Goal: Information Seeking & Learning: Learn about a topic

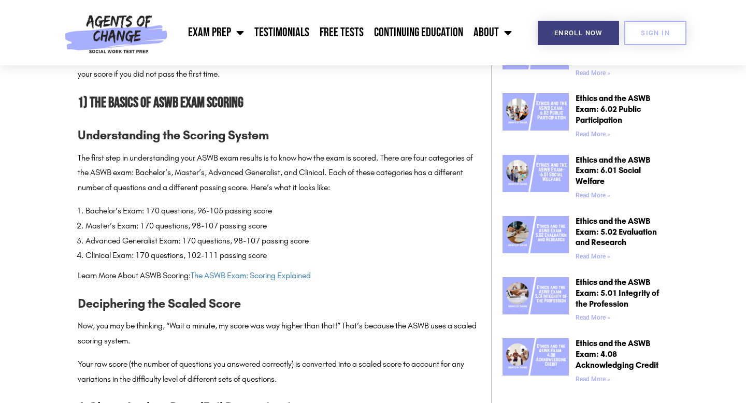
scroll to position [581, 0]
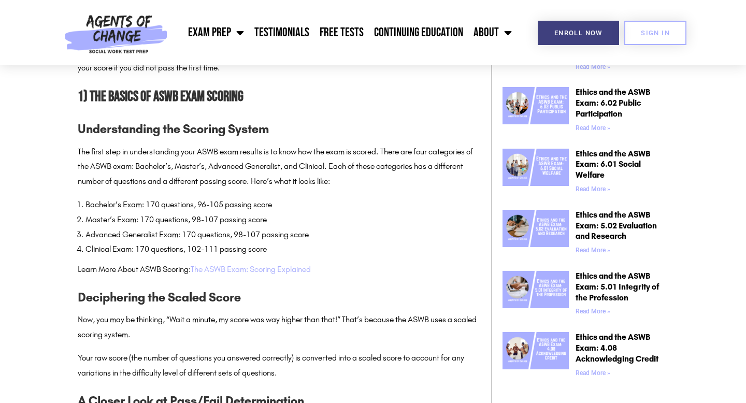
click at [307, 270] on link "The ASWB Exam: Scoring Explained" at bounding box center [251, 269] width 120 height 10
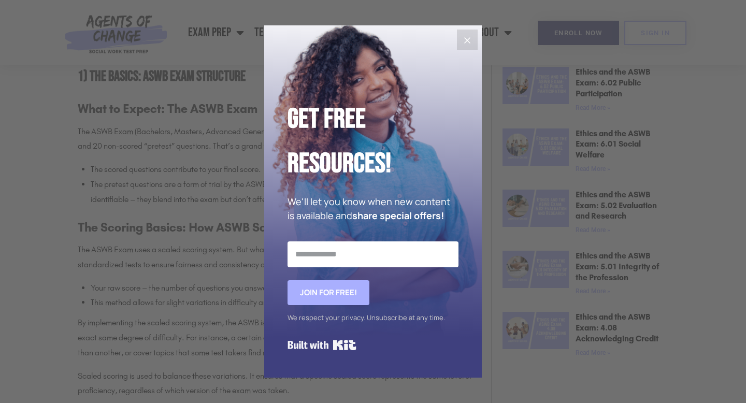
scroll to position [606, 0]
click at [469, 38] on icon "Close" at bounding box center [467, 40] width 6 height 6
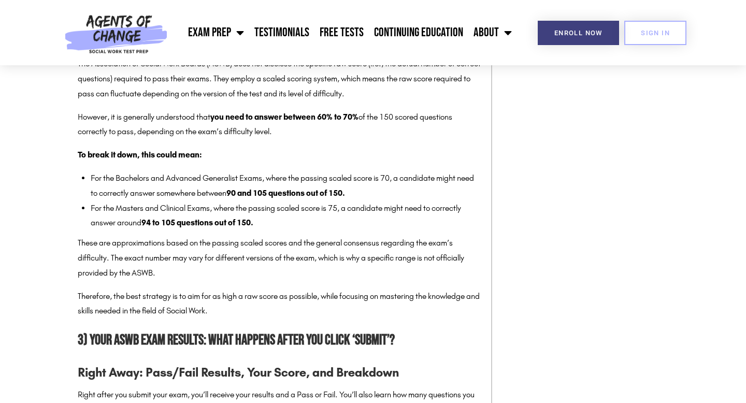
scroll to position [1200, 0]
